Goal: Task Accomplishment & Management: Manage account settings

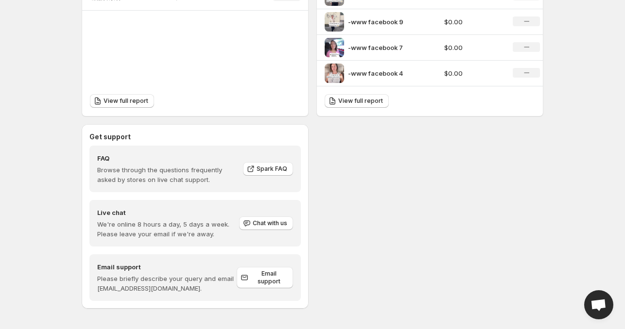
scroll to position [388, 0]
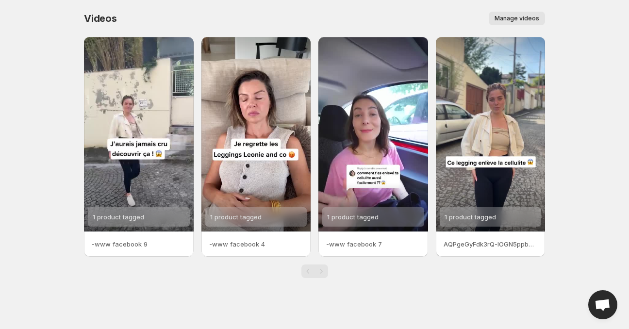
click at [535, 291] on div "Videos. This page is ready Videos Manage videos More actions Manage videos 1 pr…" at bounding box center [314, 151] width 485 height 302
click at [523, 19] on span "Manage videos" at bounding box center [517, 19] width 45 height 8
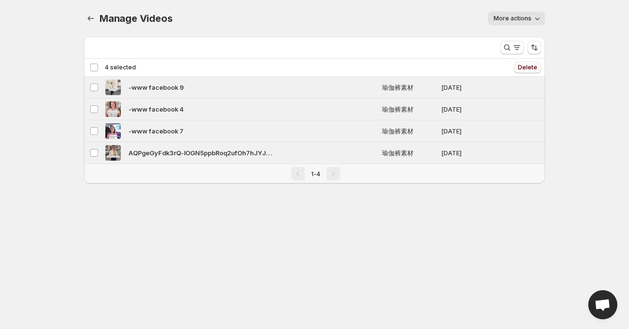
click at [525, 66] on span "Delete" at bounding box center [527, 68] width 19 height 8
